Goal: Task Accomplishment & Management: Use online tool/utility

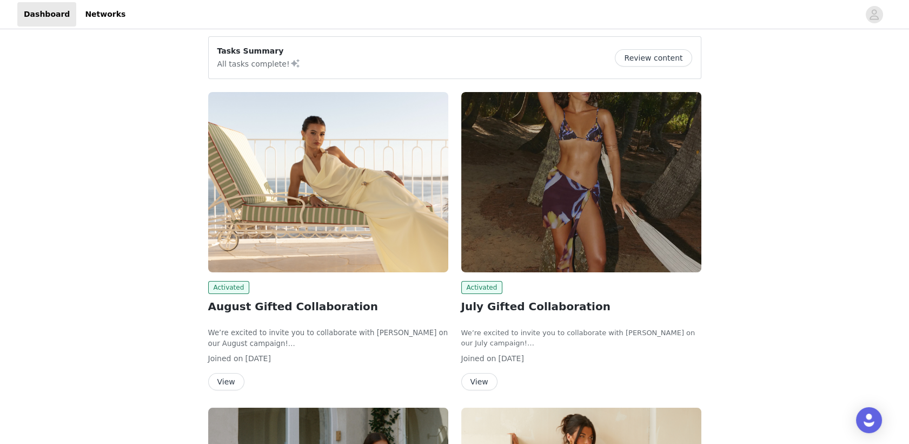
scroll to position [4, 0]
click at [644, 55] on button "Review content" at bounding box center [653, 57] width 77 height 17
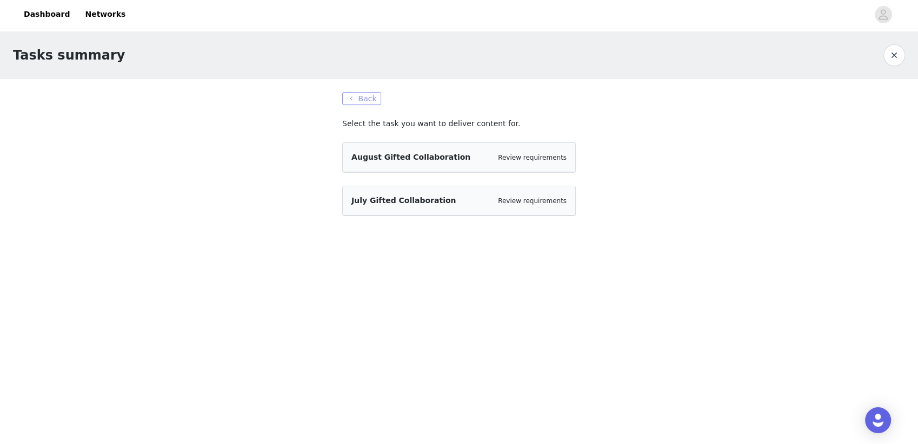
click at [372, 101] on button "Back" at bounding box center [361, 98] width 39 height 13
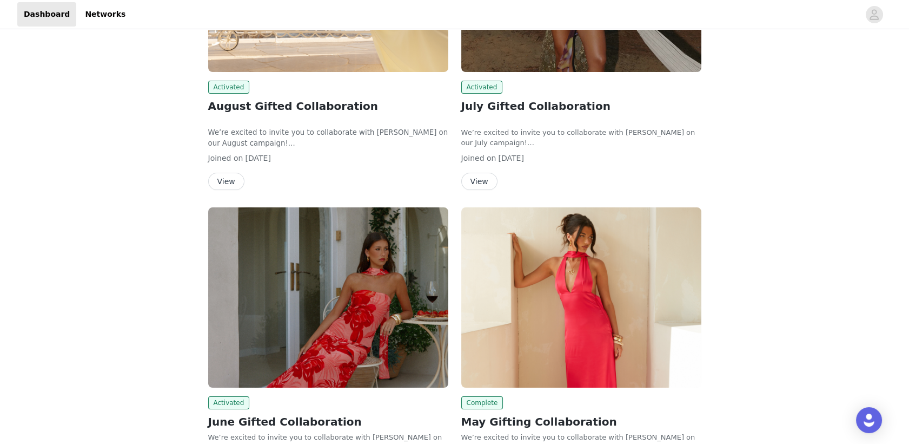
scroll to position [205, 0]
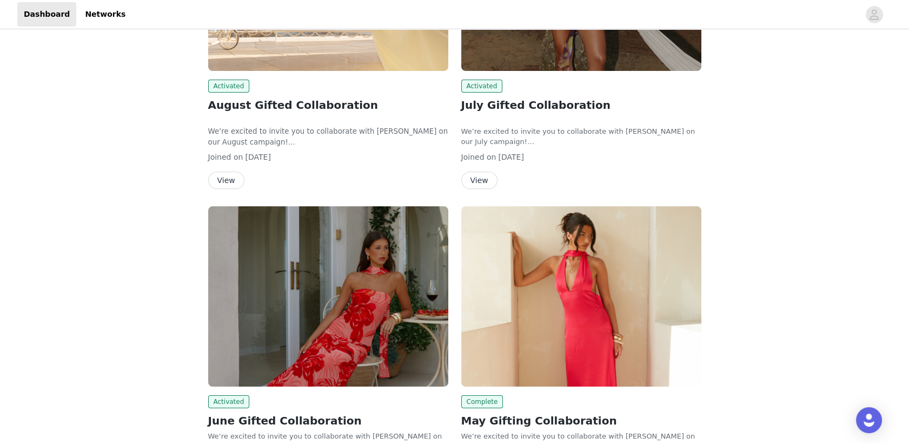
click at [405, 315] on img at bounding box center [328, 296] width 240 height 180
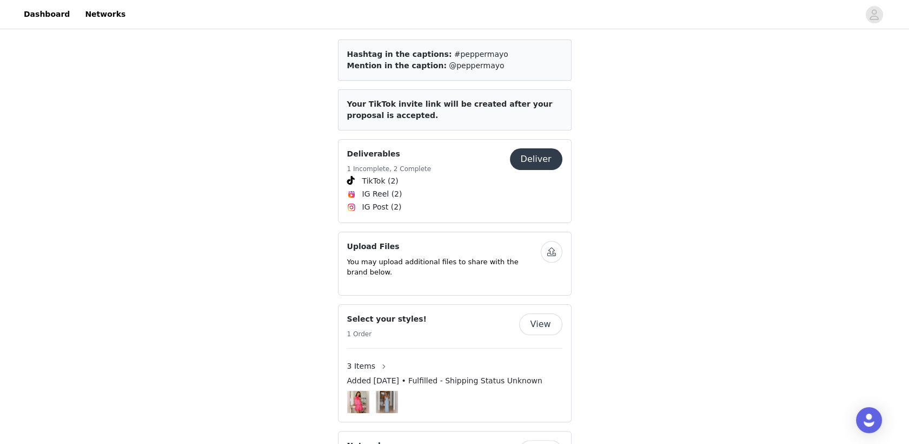
scroll to position [205, 0]
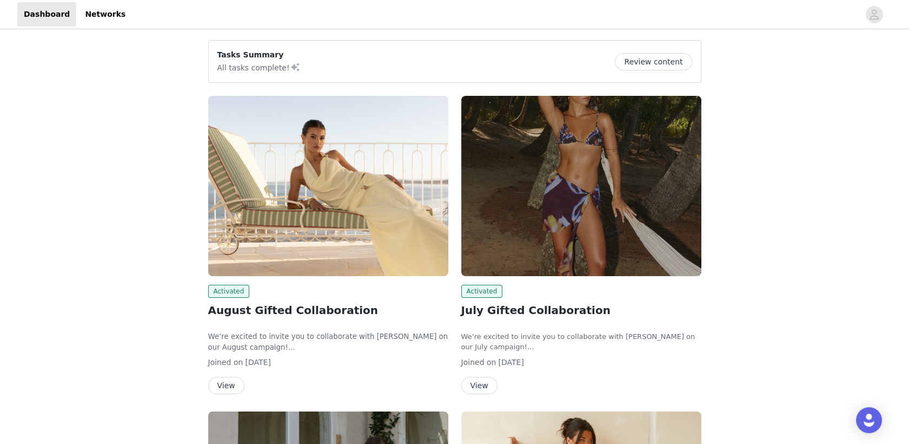
click at [551, 169] on img at bounding box center [581, 186] width 240 height 180
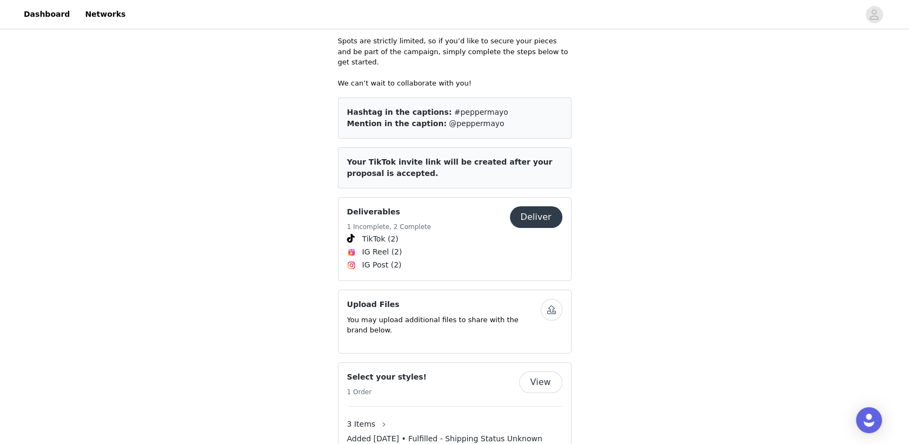
scroll to position [438, 0]
click at [540, 210] on button "Deliver" at bounding box center [536, 217] width 52 height 22
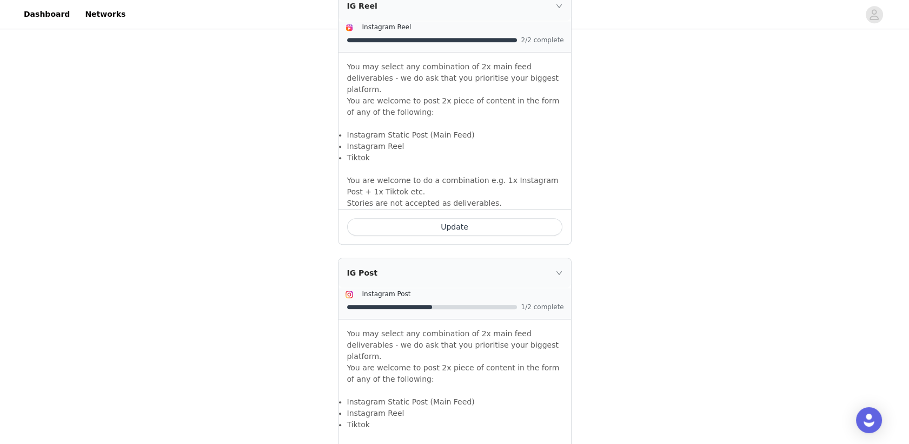
scroll to position [438, 0]
